Goal: Task Accomplishment & Management: Manage account settings

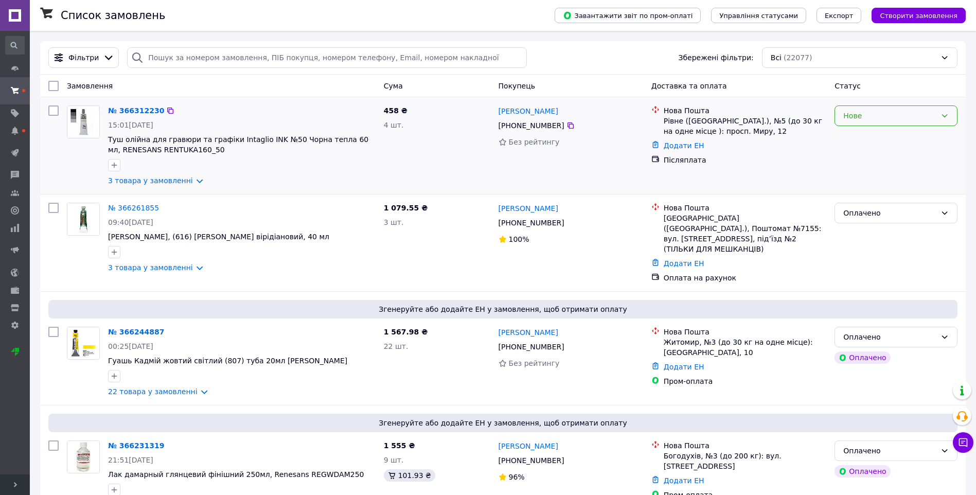
click at [879, 113] on div "Нове" at bounding box center [889, 115] width 93 height 11
click at [866, 138] on li "Прийнято" at bounding box center [896, 138] width 122 height 19
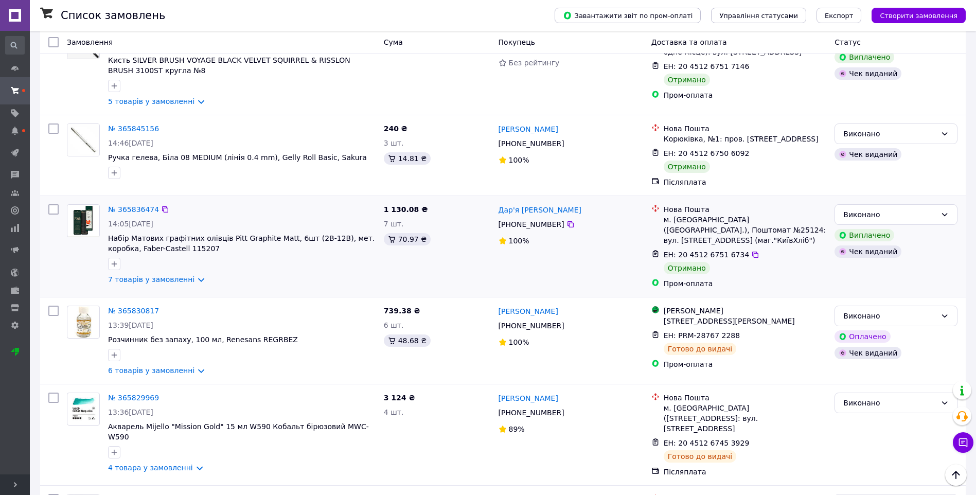
scroll to position [3856, 0]
click at [129, 494] on link "№ 365829854" at bounding box center [133, 498] width 51 height 8
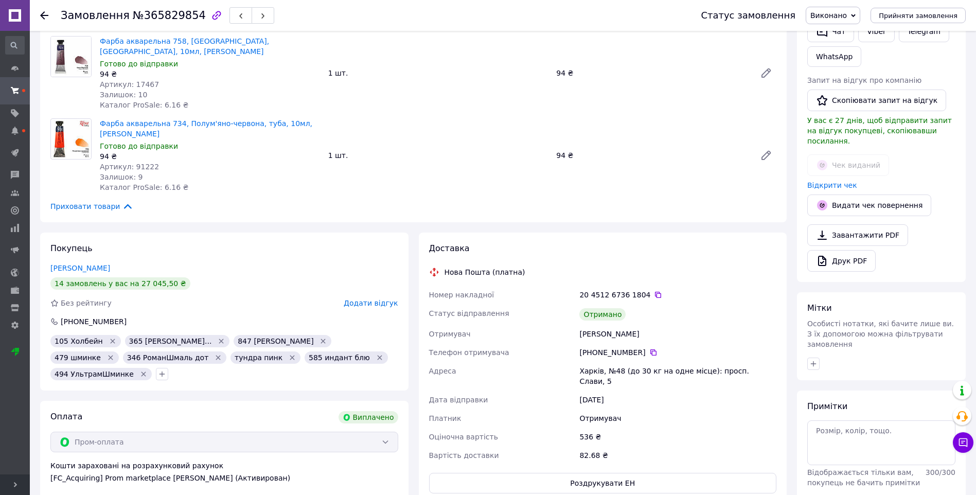
scroll to position [233, 0]
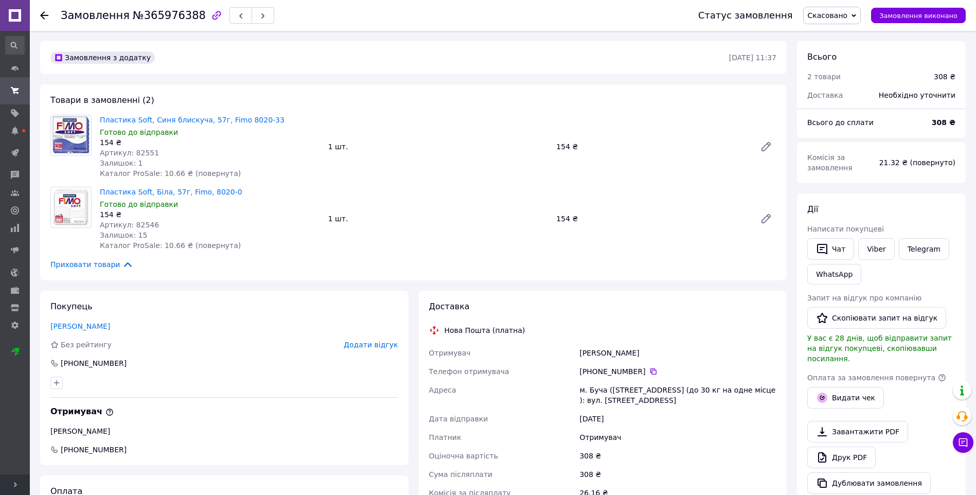
click at [44, 14] on icon at bounding box center [44, 15] width 8 height 8
